Goal: Information Seeking & Learning: Find specific fact

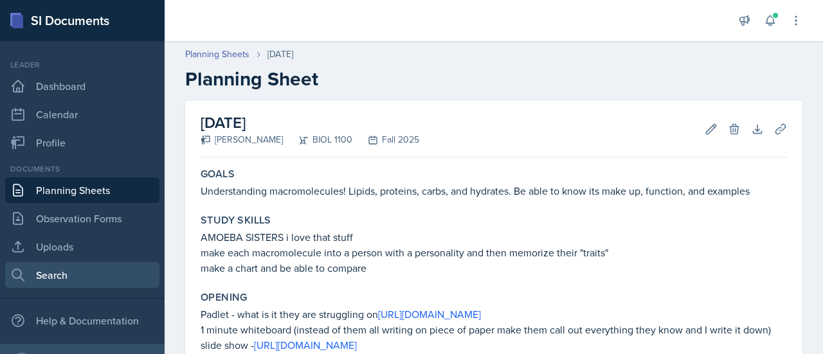
click at [71, 278] on link "Search" at bounding box center [82, 275] width 154 height 26
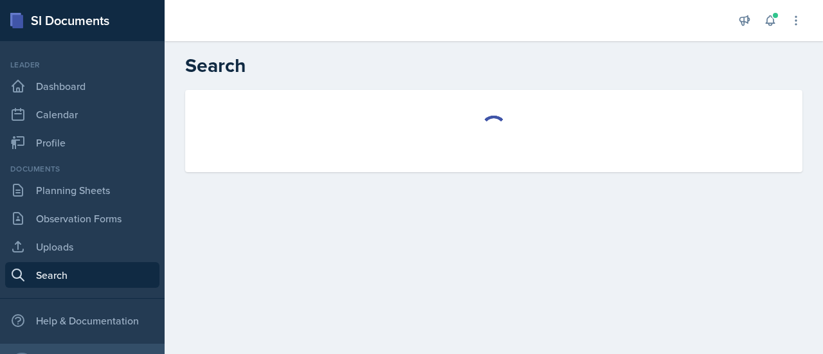
select select "all"
select select "1"
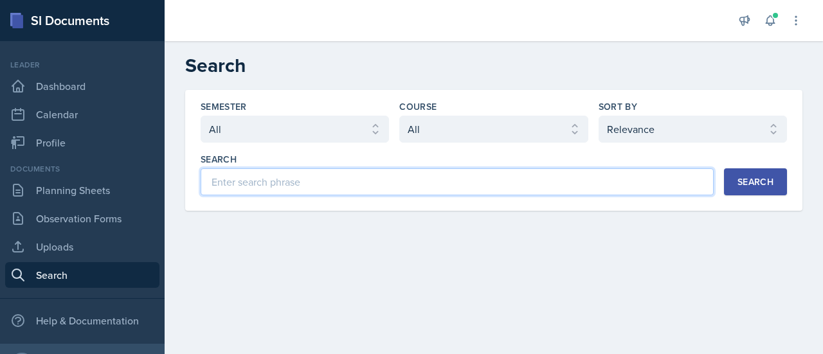
click at [296, 185] on input at bounding box center [457, 181] width 513 height 27
type input "exam 1"
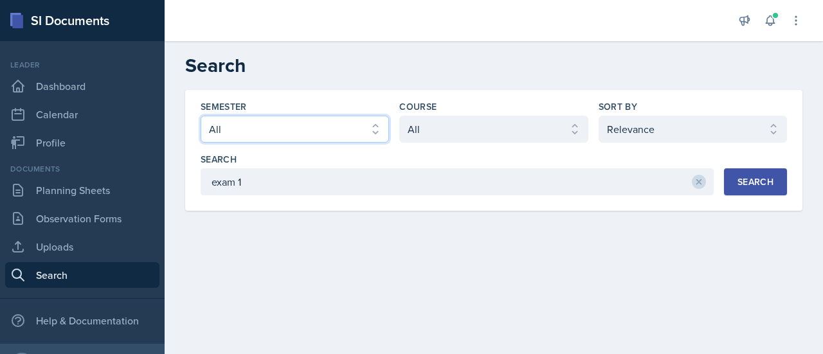
click at [366, 127] on select "Select semester All Fall 2025 Spring 2025 Fall 2024 Spring 2024 Fall 2023 Sprin…" at bounding box center [295, 129] width 188 height 27
select select "838c426c-7ba8-4b05-94c8-22f19dd4c5cc"
click at [201, 116] on select "Select semester All Fall 2025 Spring 2025 Fall 2024 Spring 2024 Fall 2023 Sprin…" at bounding box center [295, 129] width 188 height 27
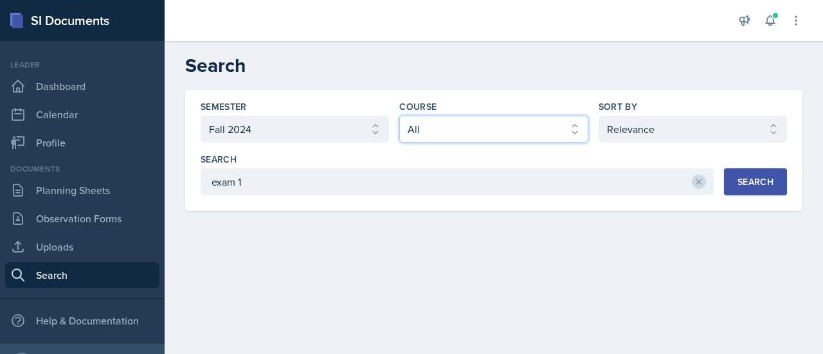
click at [472, 121] on select "Select course All ACCT 3101 ACCT 3102 ASTR 1000 BIOL 1100 BIOL 1107 BIOL 1108 B…" at bounding box center [493, 129] width 188 height 27
select select "36541d13-729a-45ef-a9cb-922687840166"
click at [399, 116] on select "Select course All ACCT 3101 ACCT 3102 ASTR 1000 BIOL 1100 BIOL 1107 BIOL 1108 B…" at bounding box center [493, 129] width 188 height 27
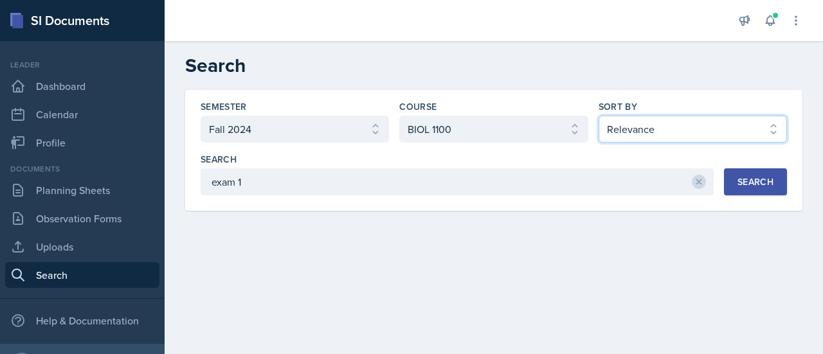
click at [675, 122] on select "Select sort by Relevance Document Date (Asc) Document Date (Desc)" at bounding box center [693, 129] width 188 height 27
click at [666, 104] on div "Sort By" at bounding box center [693, 106] width 188 height 13
click at [756, 177] on div "Search" at bounding box center [755, 182] width 36 height 10
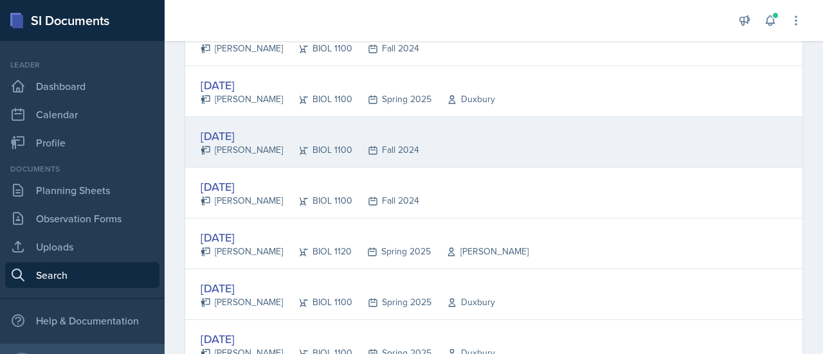
scroll to position [218, 0]
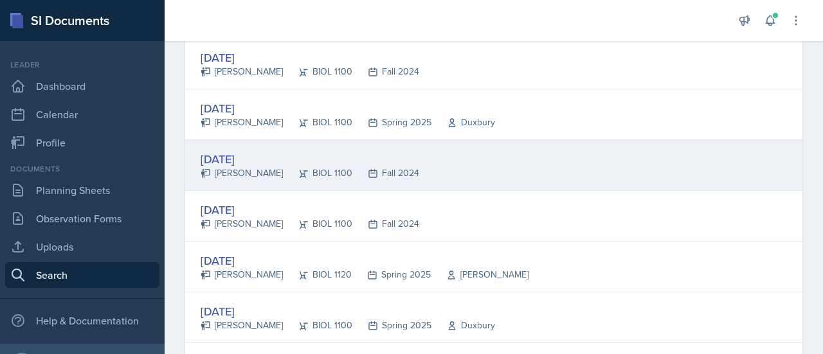
click at [242, 154] on div "[DATE]" at bounding box center [310, 158] width 219 height 17
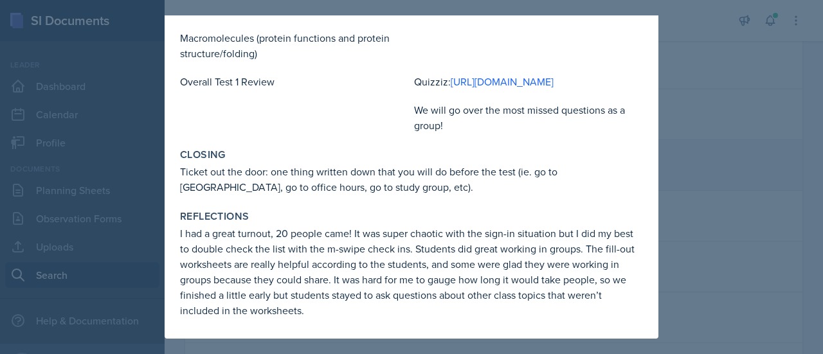
scroll to position [386, 0]
click at [538, 87] on link "[URL][DOMAIN_NAME]" at bounding box center [502, 82] width 103 height 14
click at [469, 86] on link "[URL][DOMAIN_NAME]" at bounding box center [502, 82] width 103 height 14
click at [721, 83] on div at bounding box center [411, 177] width 823 height 354
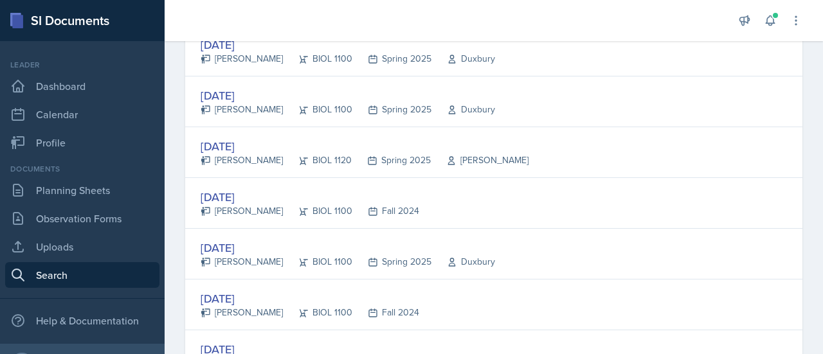
scroll to position [490, 0]
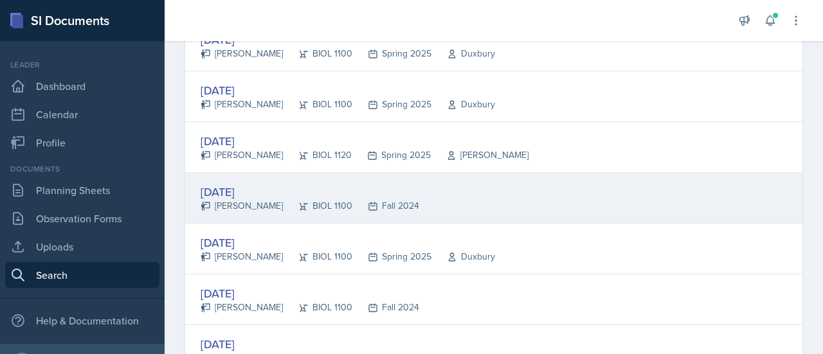
click at [246, 194] on div "[DATE]" at bounding box center [310, 191] width 219 height 17
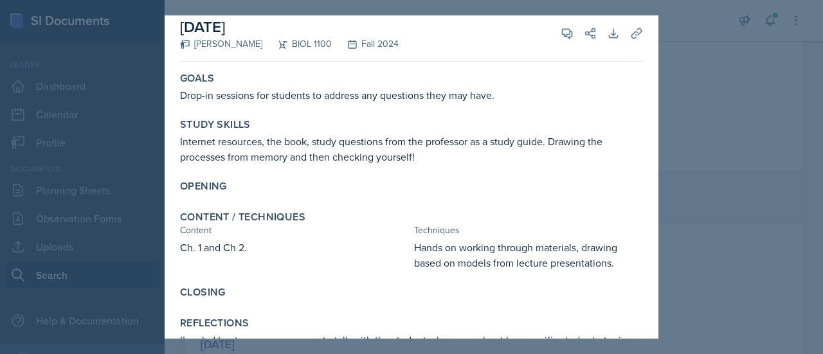
scroll to position [0, 0]
